Goal: Task Accomplishment & Management: Manage account settings

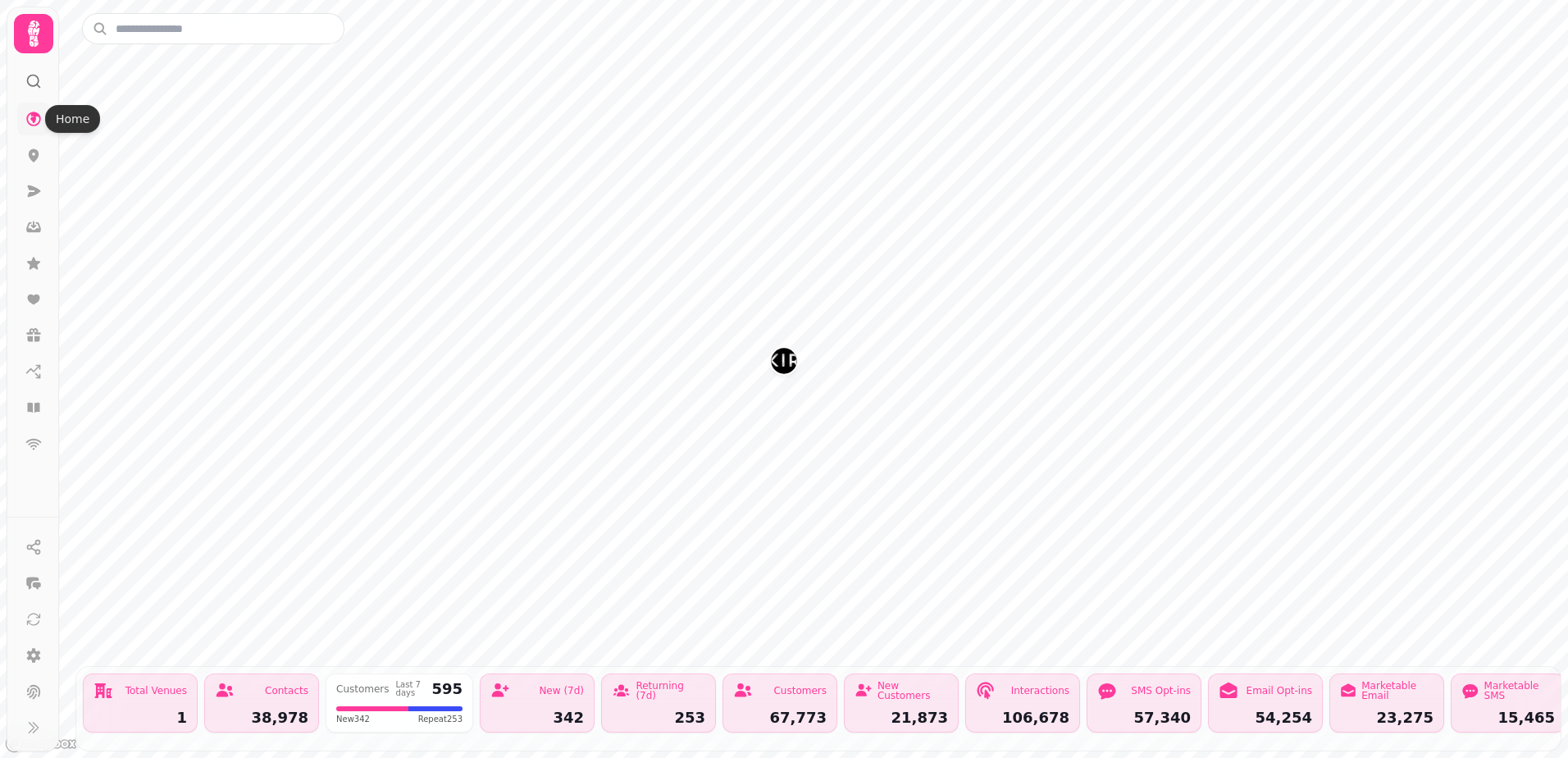
click at [30, 123] on icon at bounding box center [34, 119] width 17 height 17
click at [1039, 710] on div "106,678" at bounding box center [1022, 718] width 93 height 15
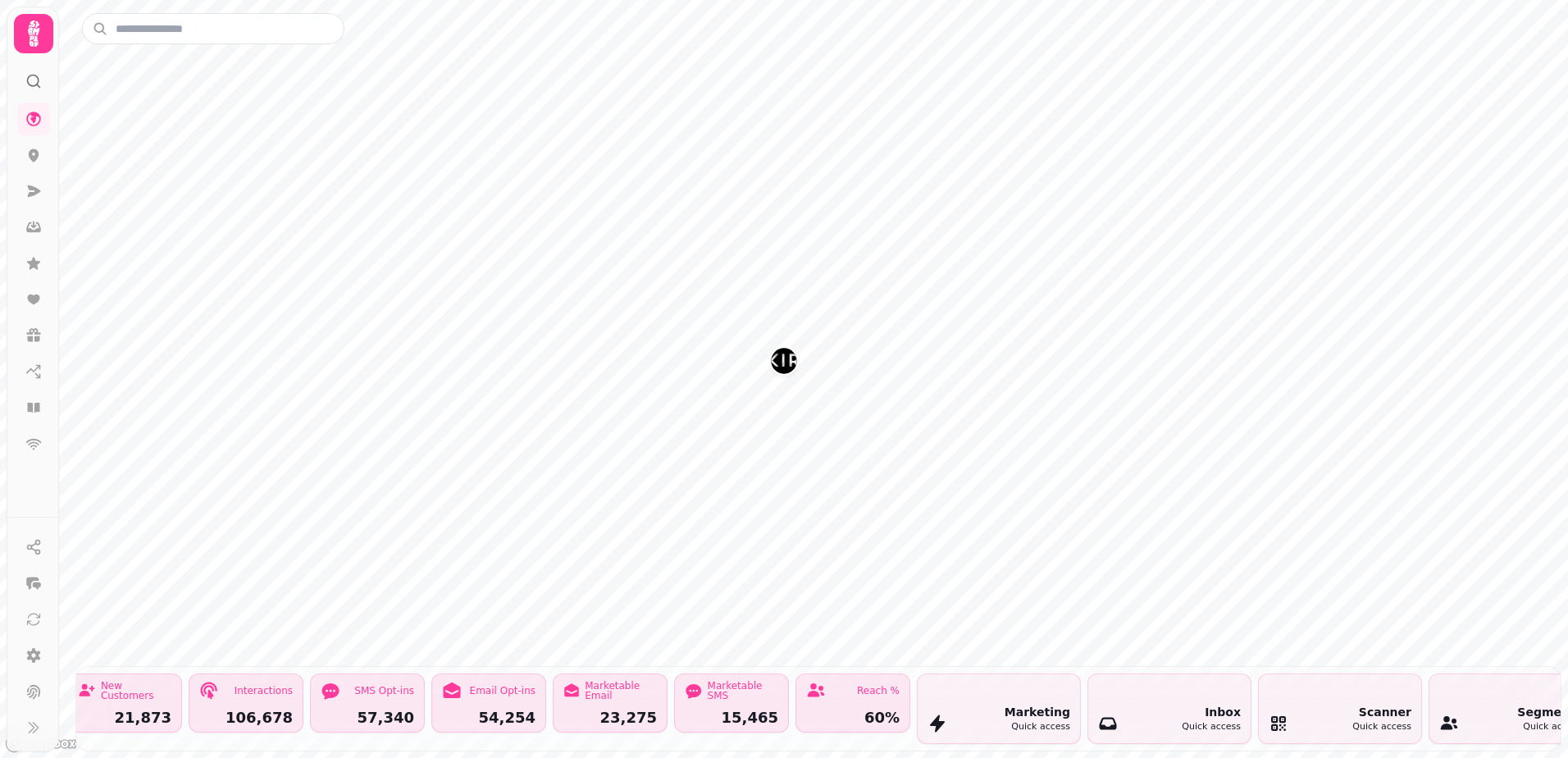
scroll to position [0, 809]
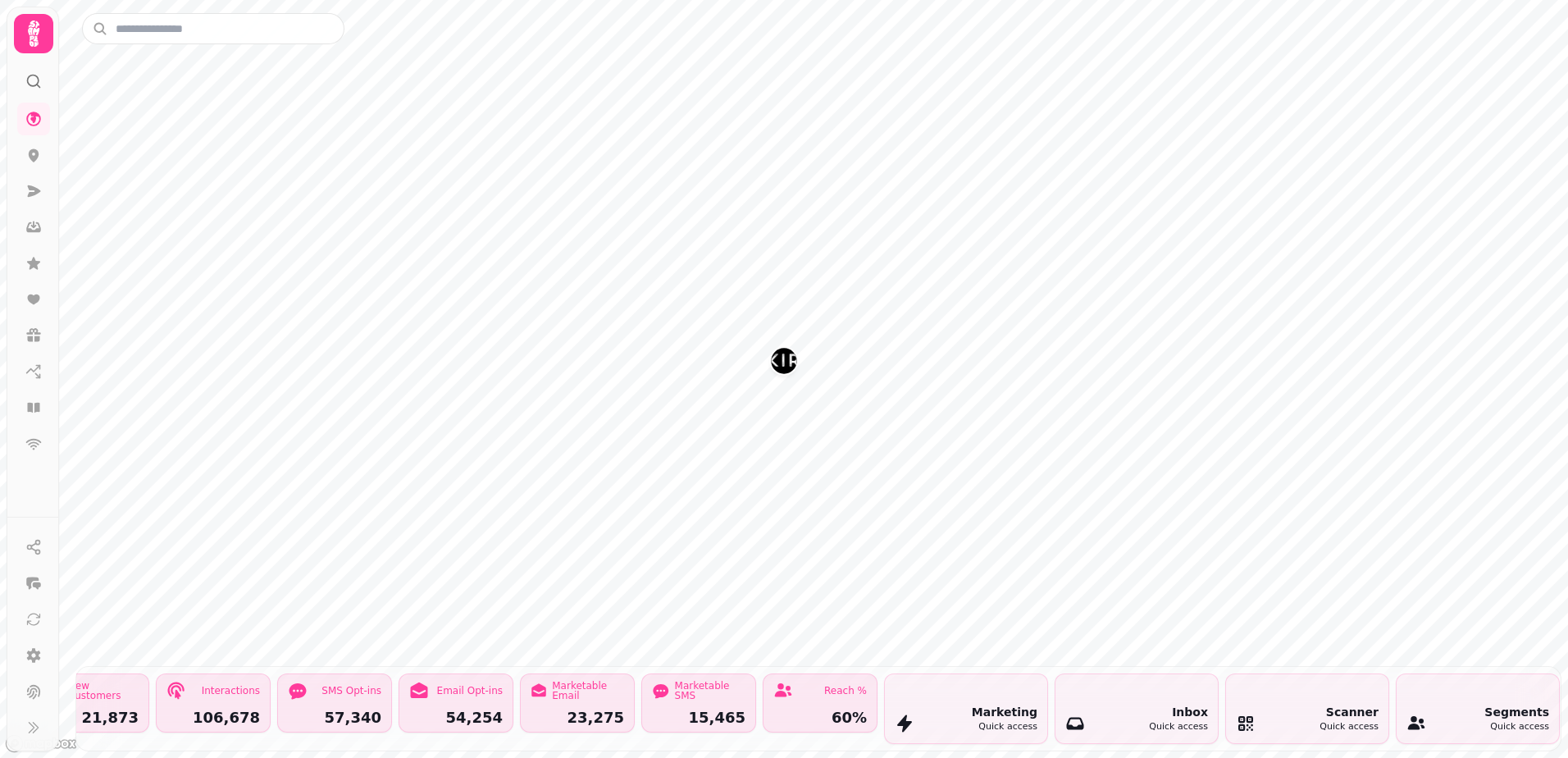
click at [1139, 683] on div "Inbox Quick access" at bounding box center [1136, 708] width 162 height 69
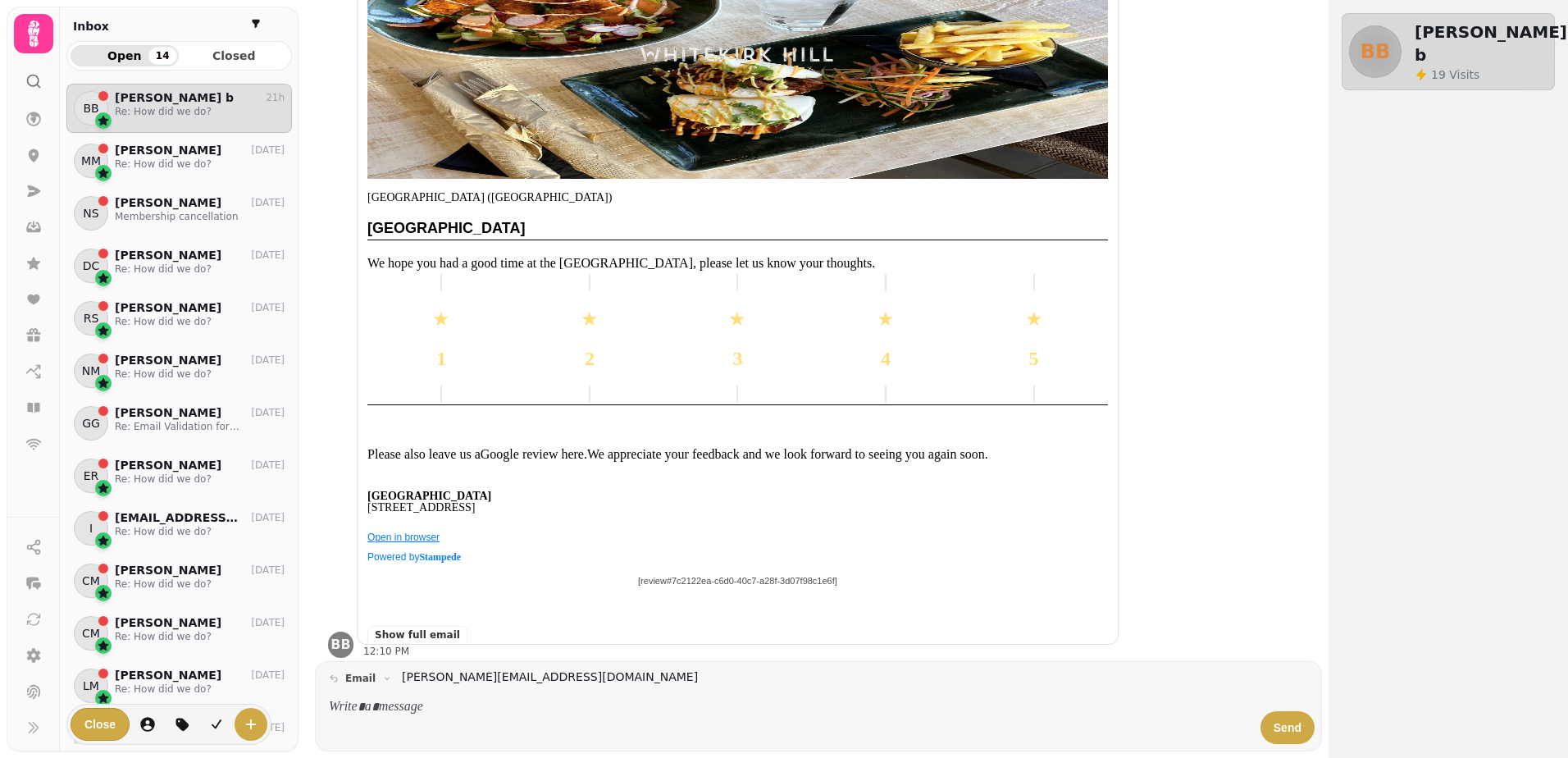
scroll to position [333, 0]
click at [153, 151] on p "[PERSON_NAME]" at bounding box center [168, 151] width 107 height 14
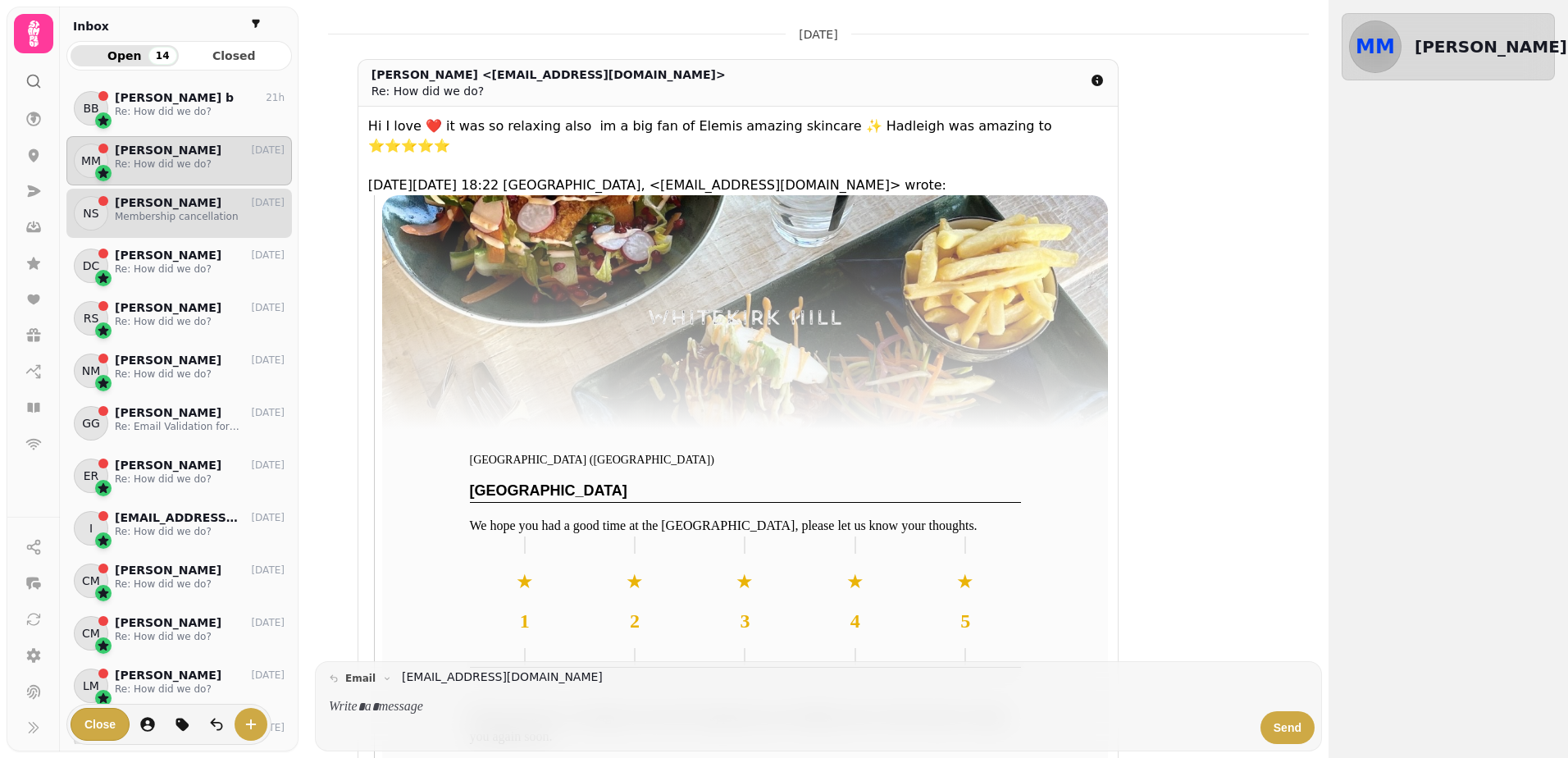
click at [203, 225] on div "NS [PERSON_NAME] [DATE] Membership cancellation" at bounding box center [179, 213] width 225 height 50
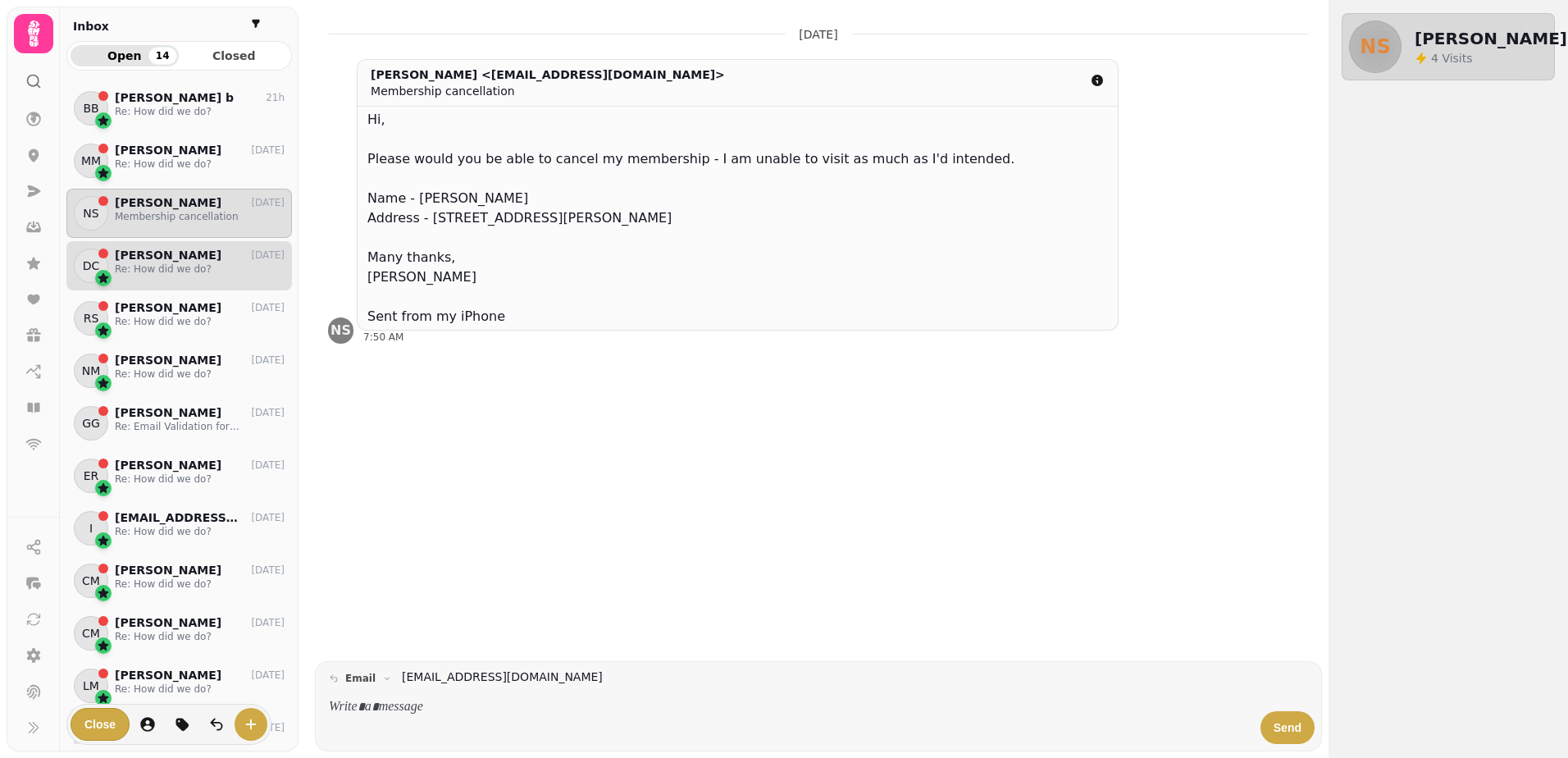
click at [158, 275] on p "Re: How did we do?" at bounding box center [200, 269] width 170 height 13
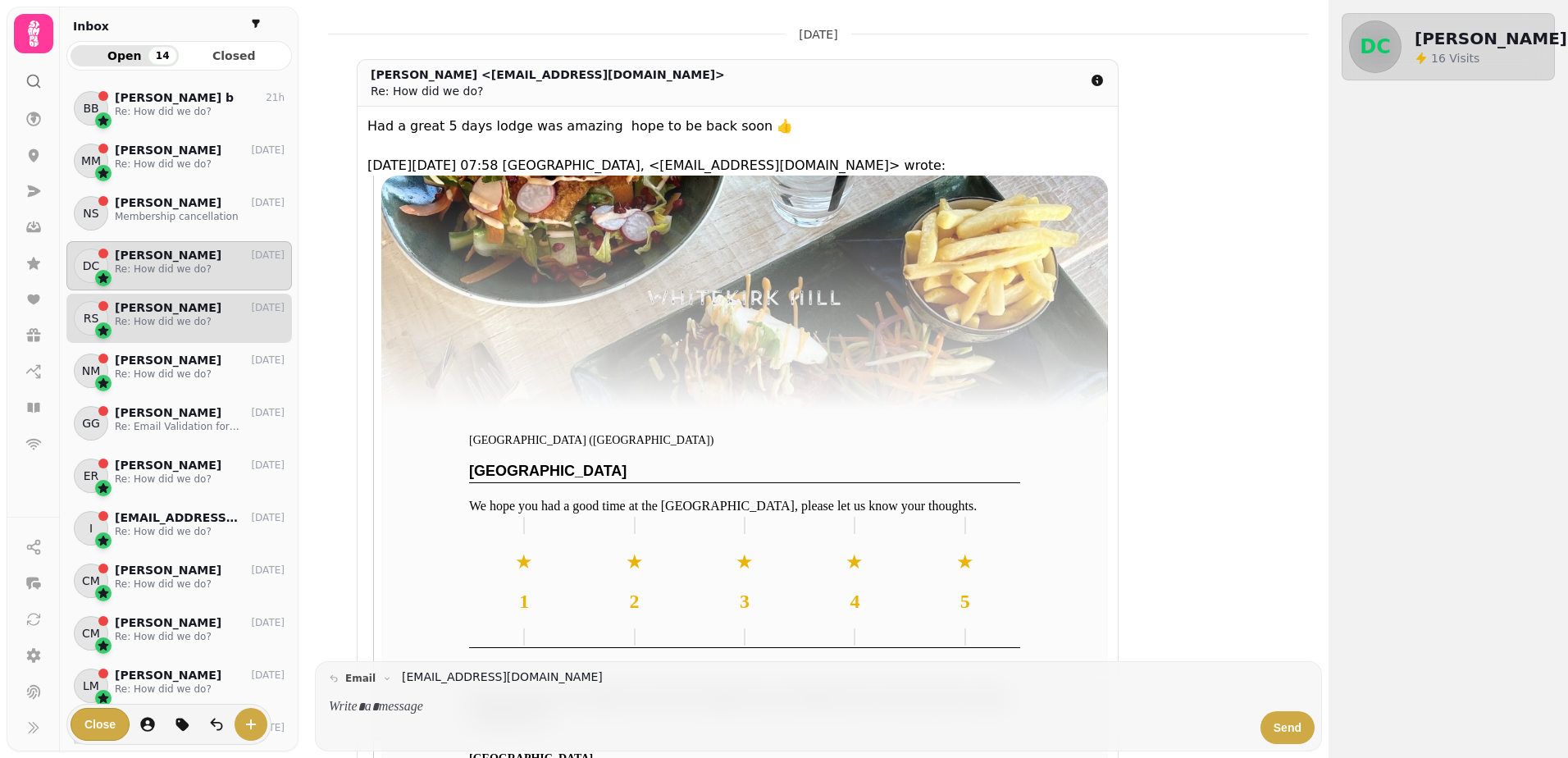
click at [141, 321] on p "Re: How did we do?" at bounding box center [200, 321] width 170 height 13
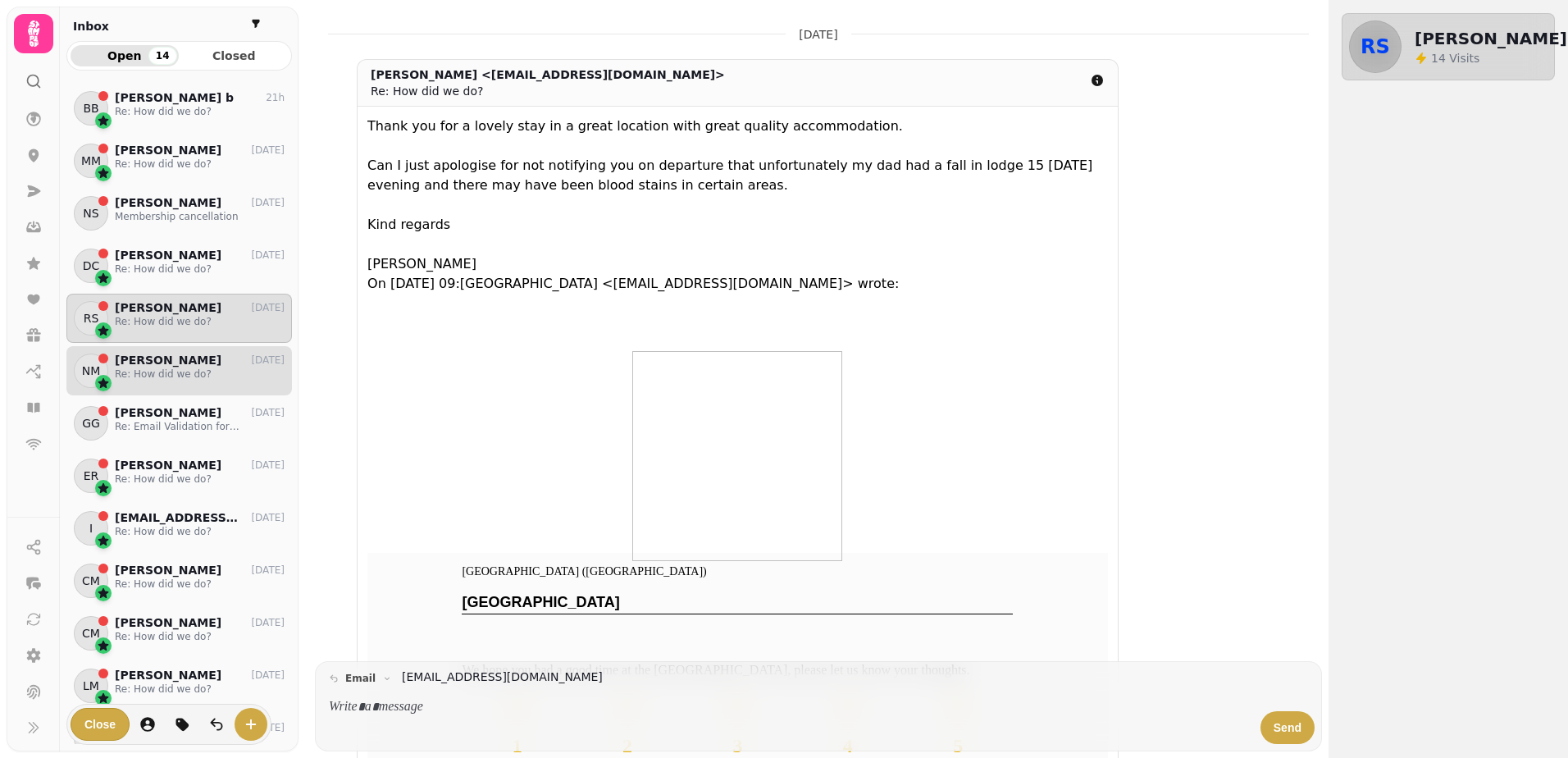
click at [137, 363] on p "[PERSON_NAME]" at bounding box center [168, 360] width 107 height 14
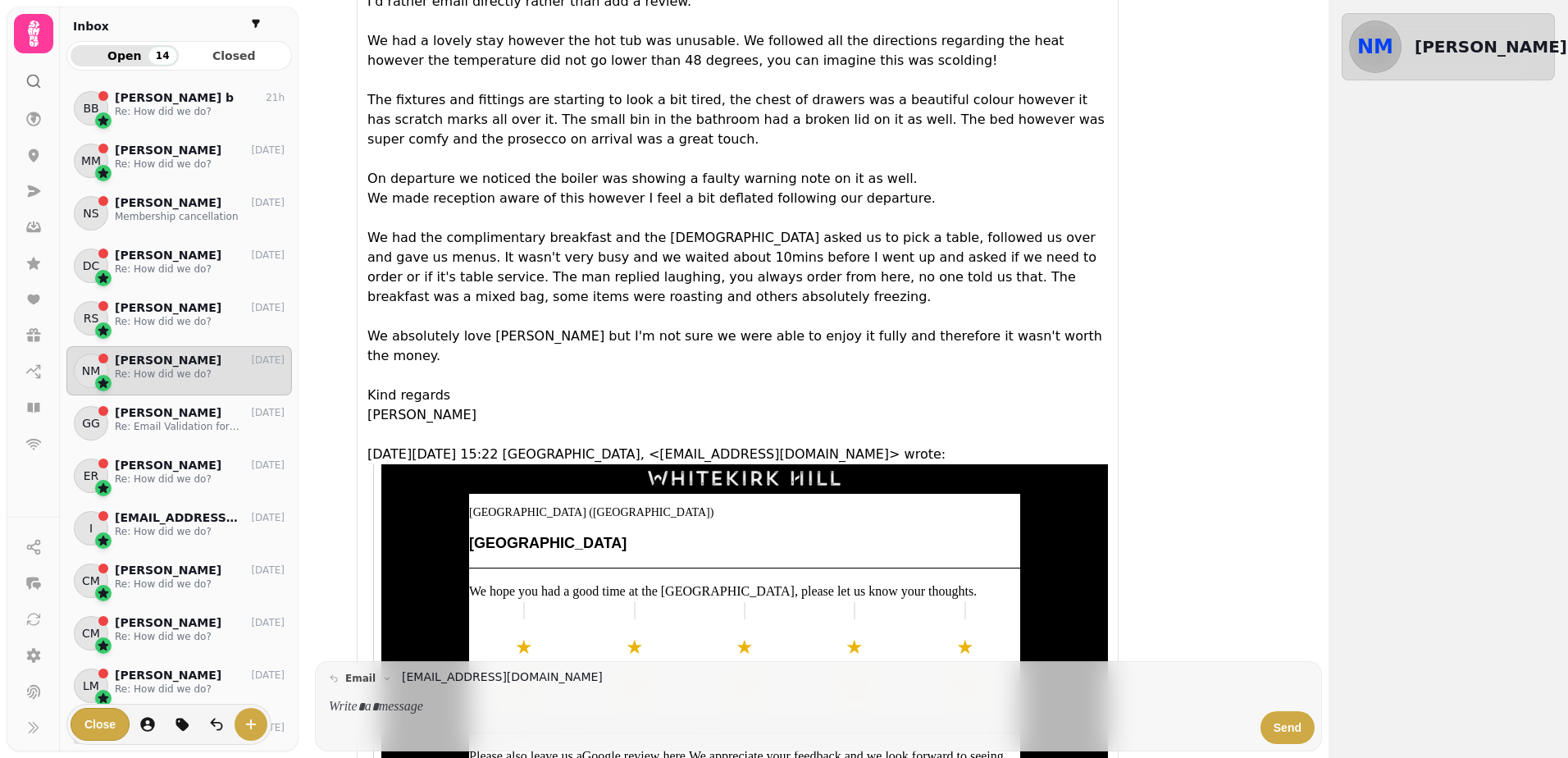
scroll to position [246, 0]
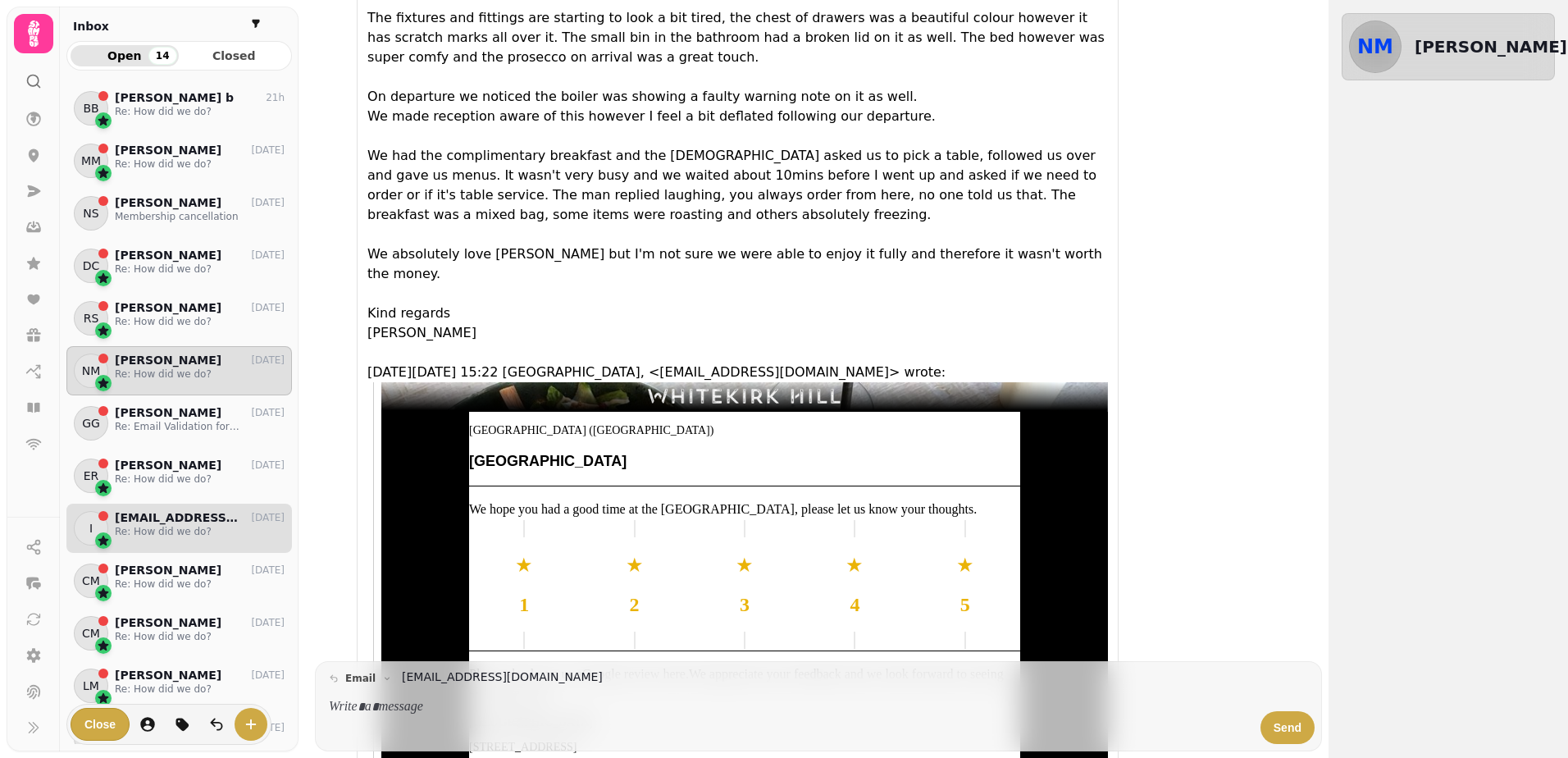
click at [151, 543] on div "I [EMAIL_ADDRESS][DOMAIN_NAME] [DATE] Re: How did we do?" at bounding box center [179, 528] width 225 height 50
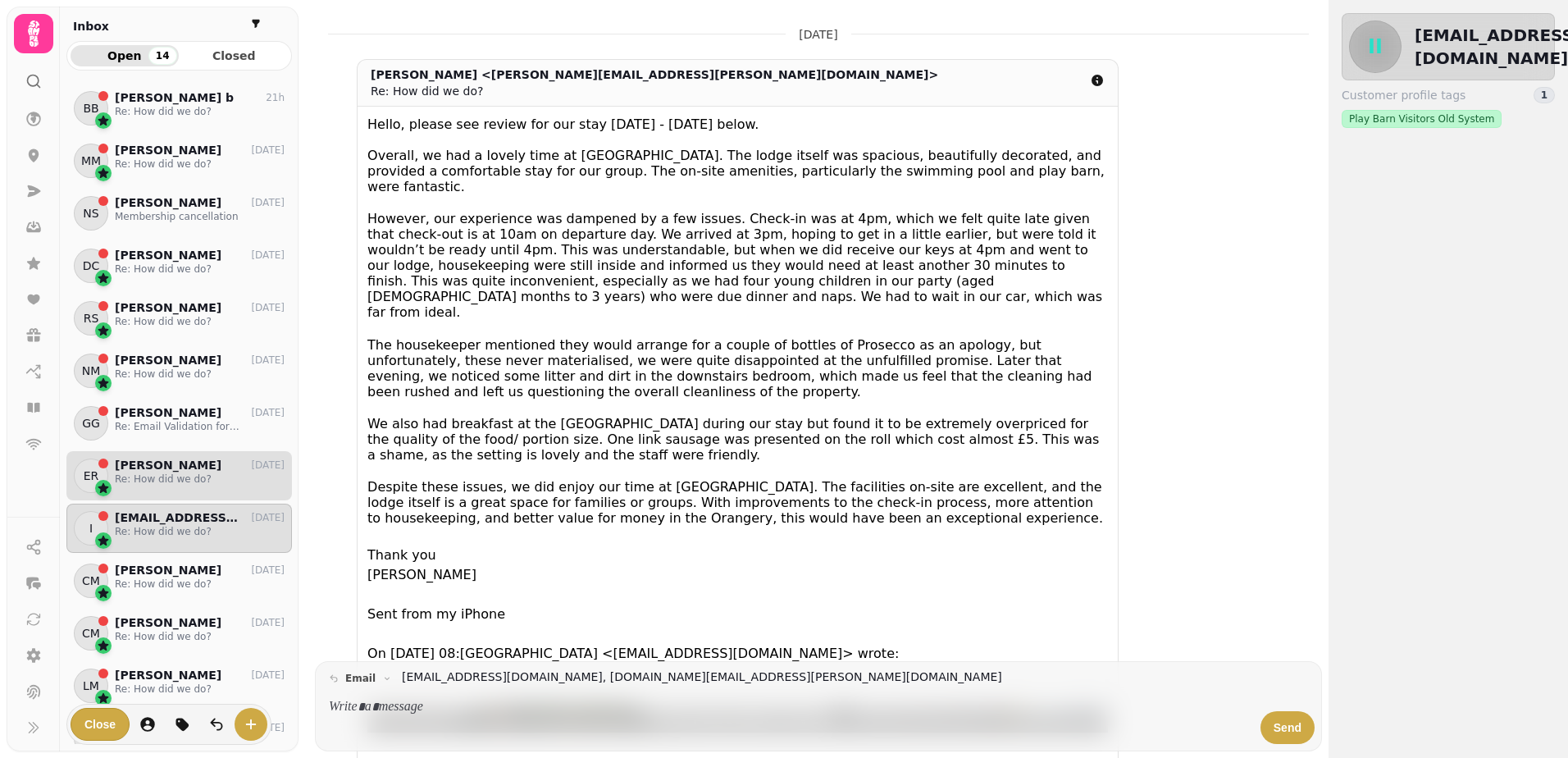
click at [125, 474] on p "Re: How did we do?" at bounding box center [200, 480] width 170 height 13
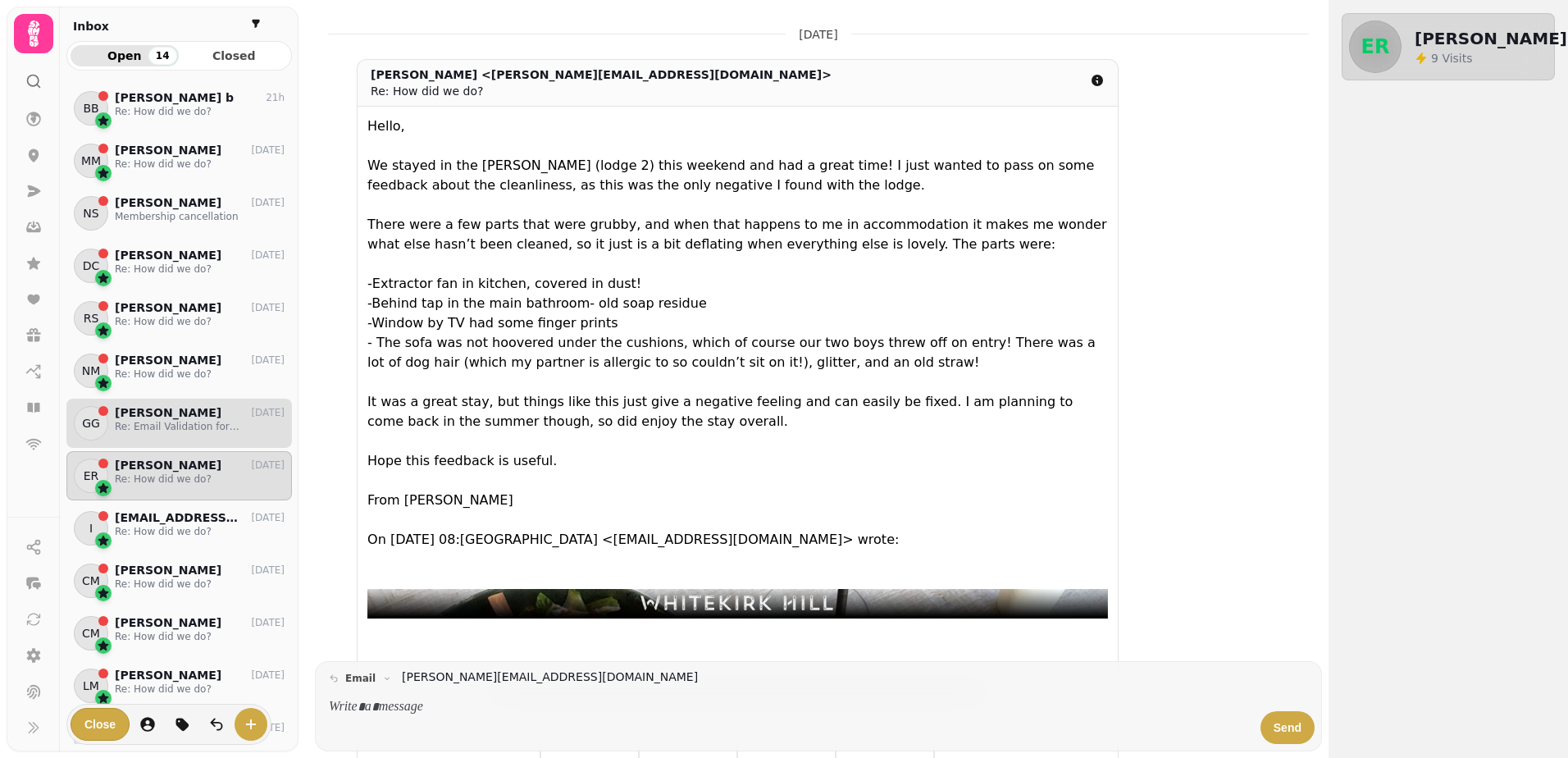
click at [234, 411] on div "[PERSON_NAME] [DATE]" at bounding box center [200, 413] width 170 height 14
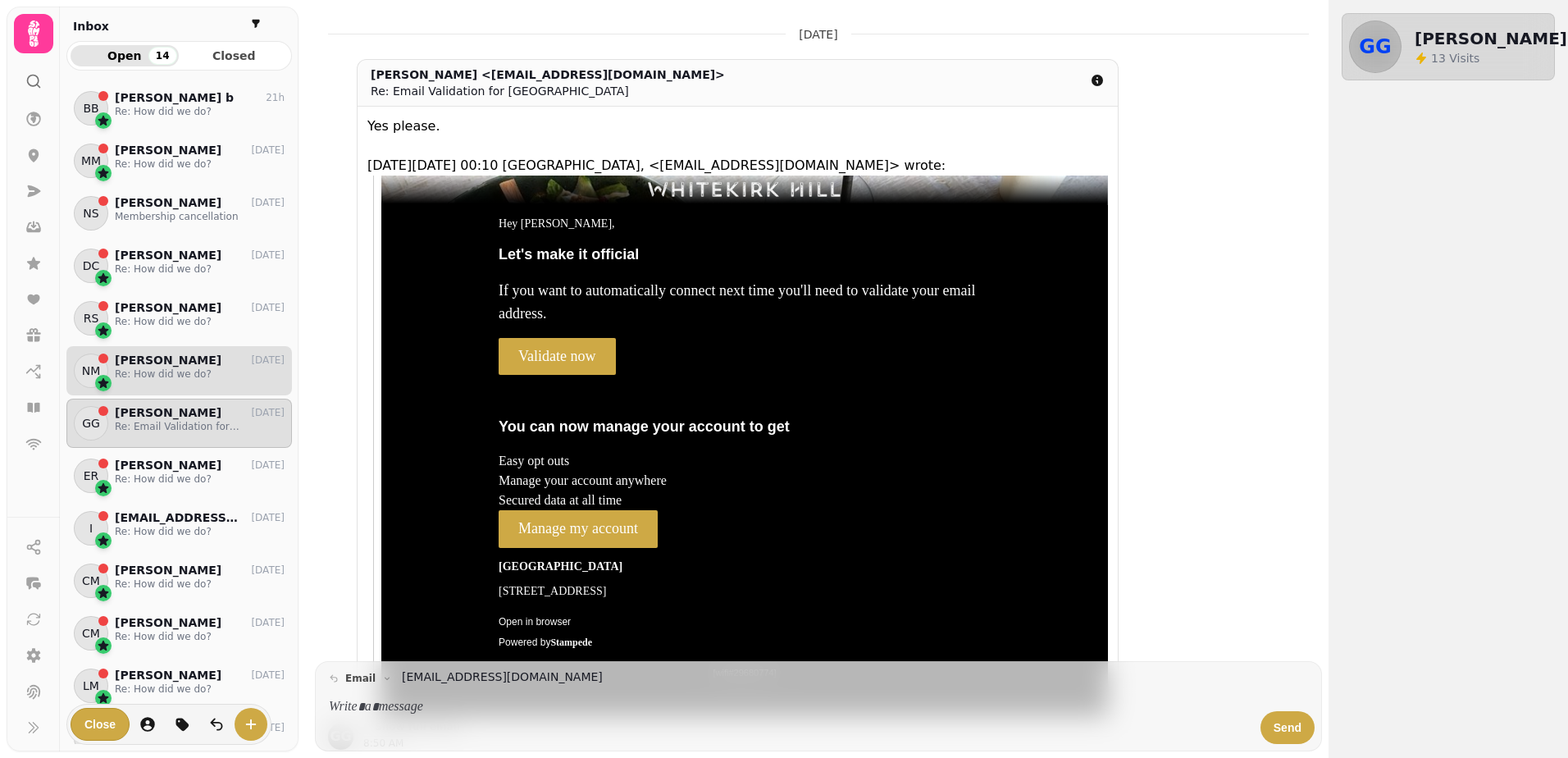
click at [152, 378] on p "Re: How did we do?" at bounding box center [200, 374] width 170 height 13
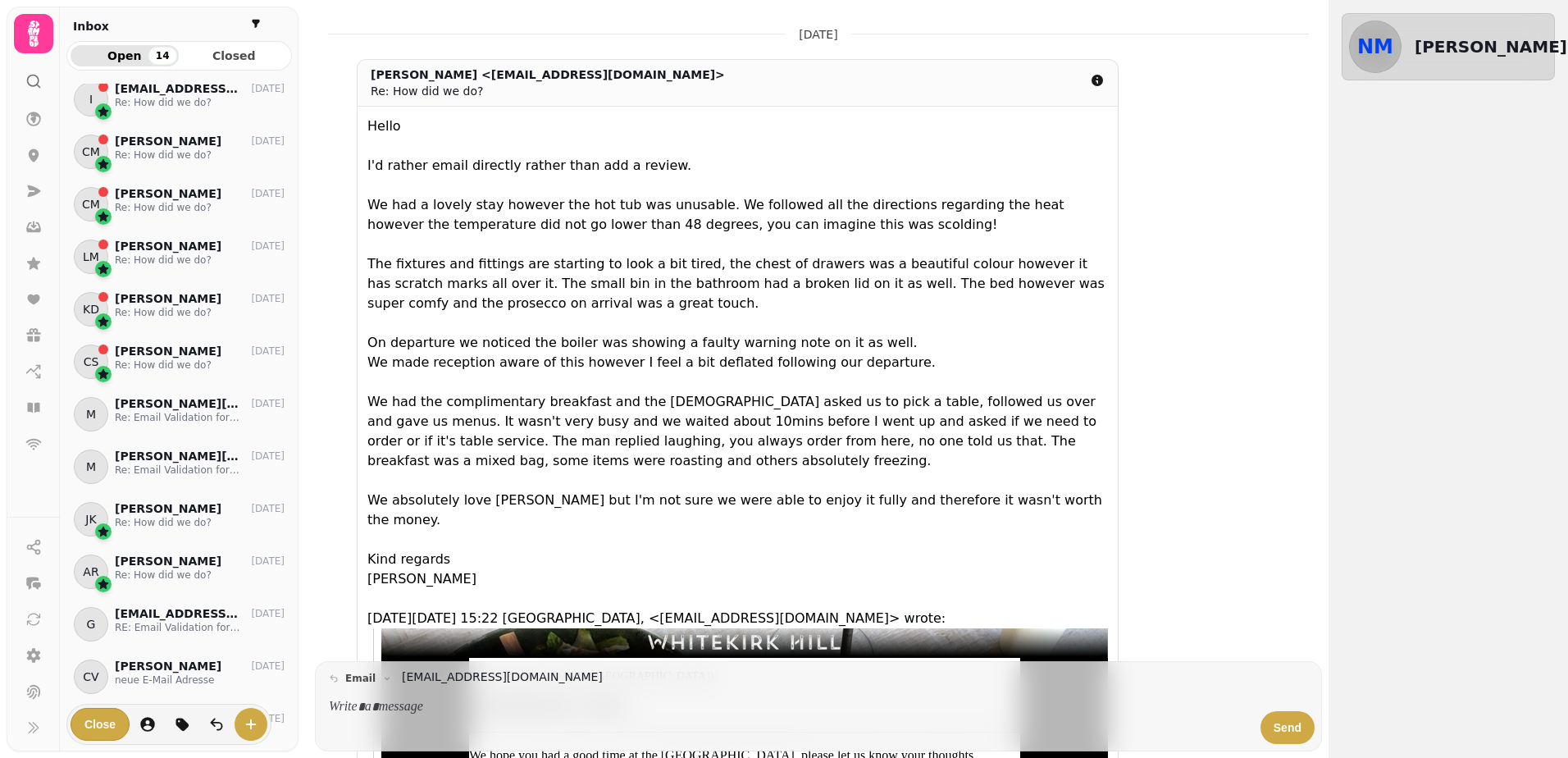
scroll to position [443, 0]
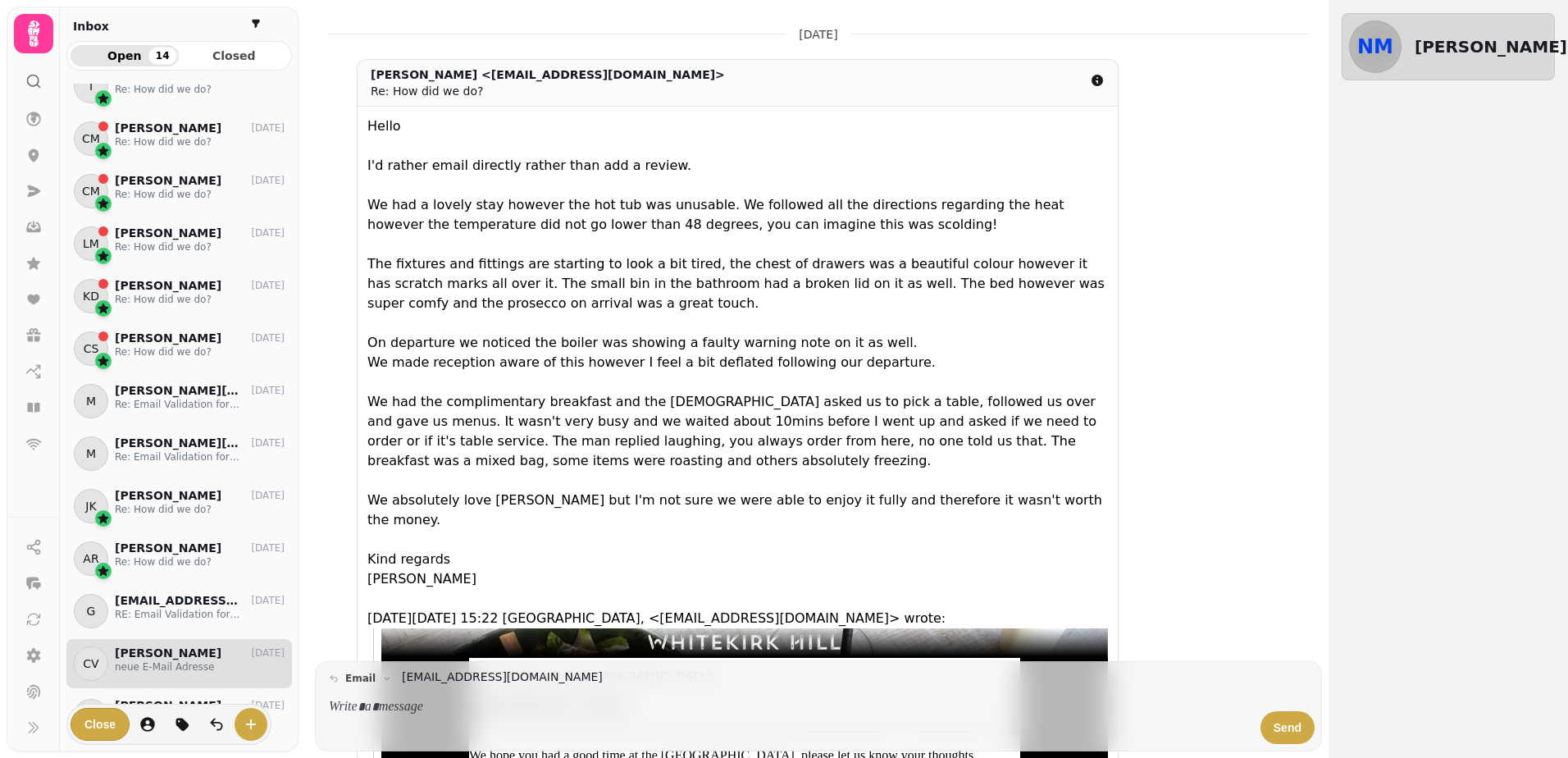
click at [166, 663] on p "neue E-Mail Adresse" at bounding box center [200, 667] width 170 height 13
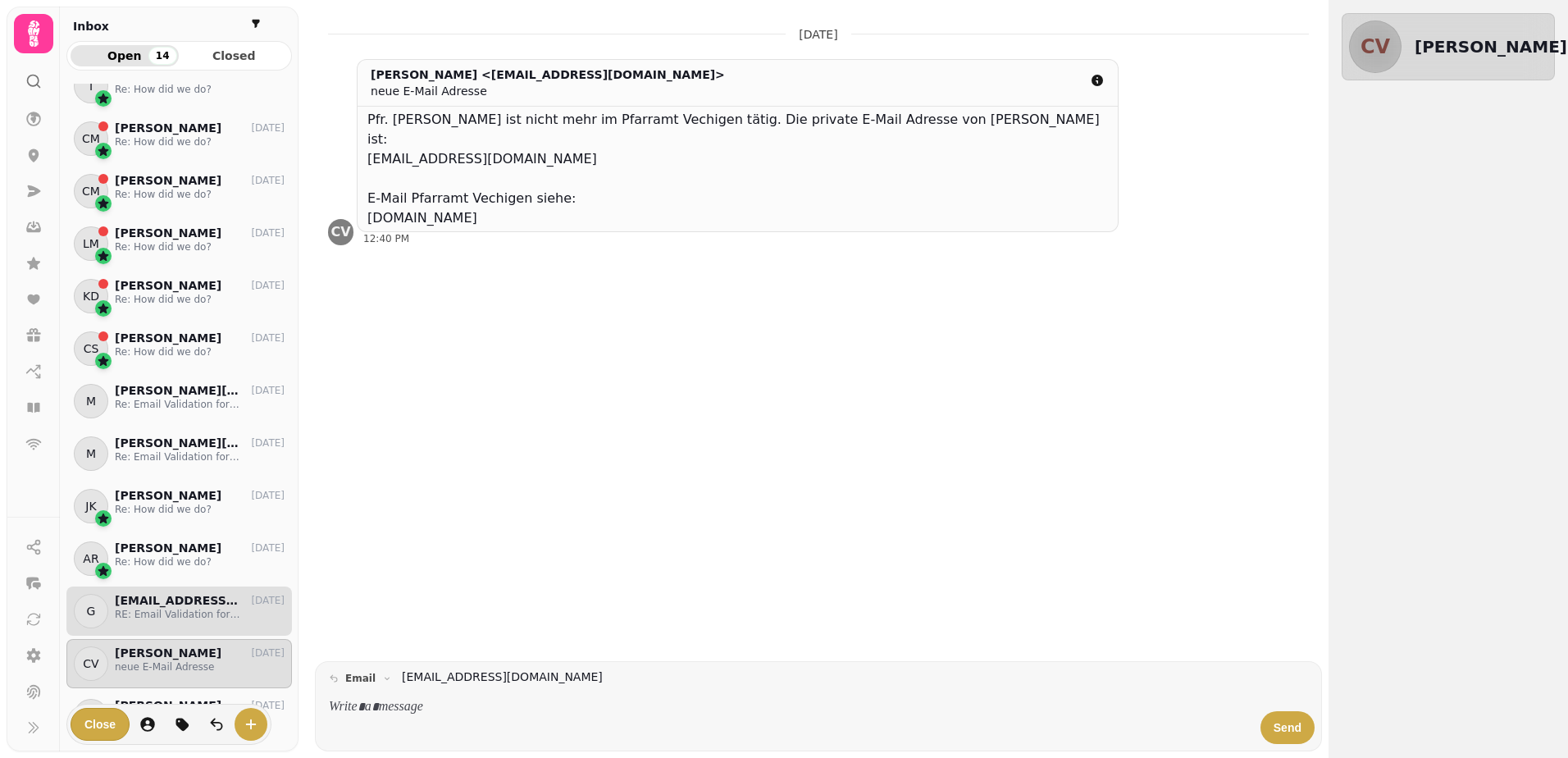
click at [188, 613] on p "RE: Email Validation for [GEOGRAPHIC_DATA]" at bounding box center [200, 614] width 170 height 13
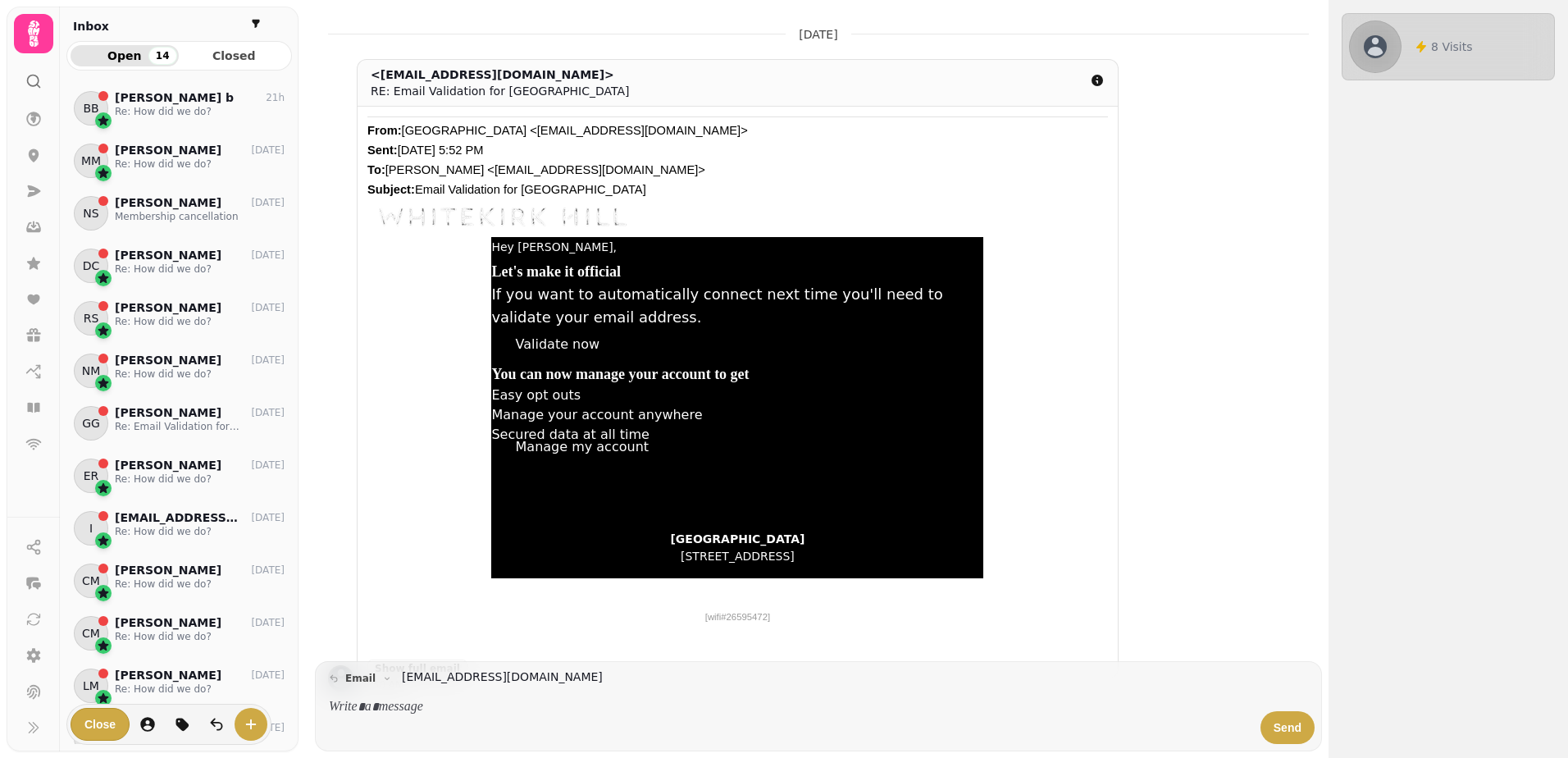
click at [1441, 50] on p "8 Visits" at bounding box center [1452, 47] width 42 height 17
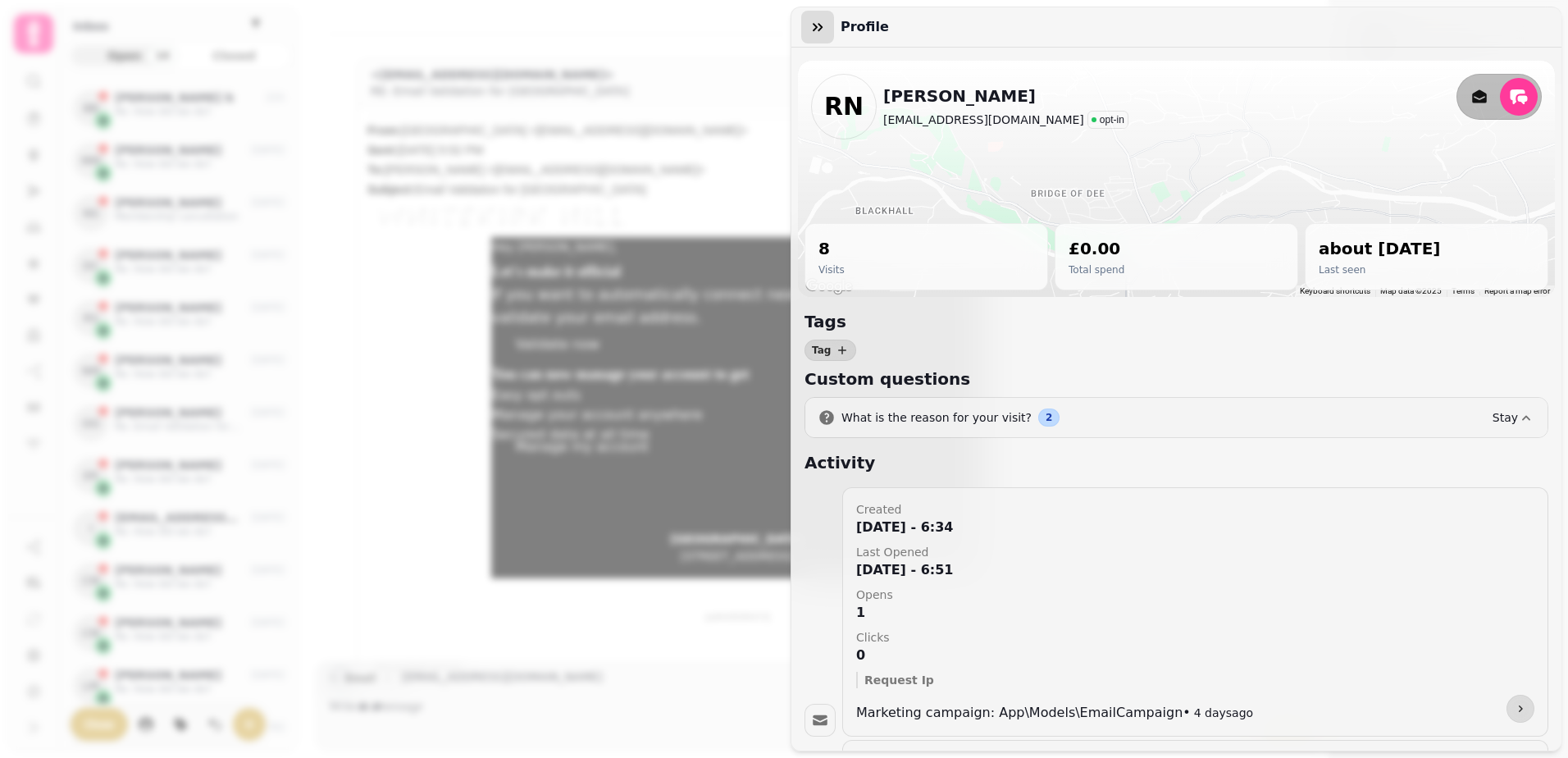
click at [817, 29] on icon "button" at bounding box center [818, 27] width 17 height 17
